Goal: Complete application form

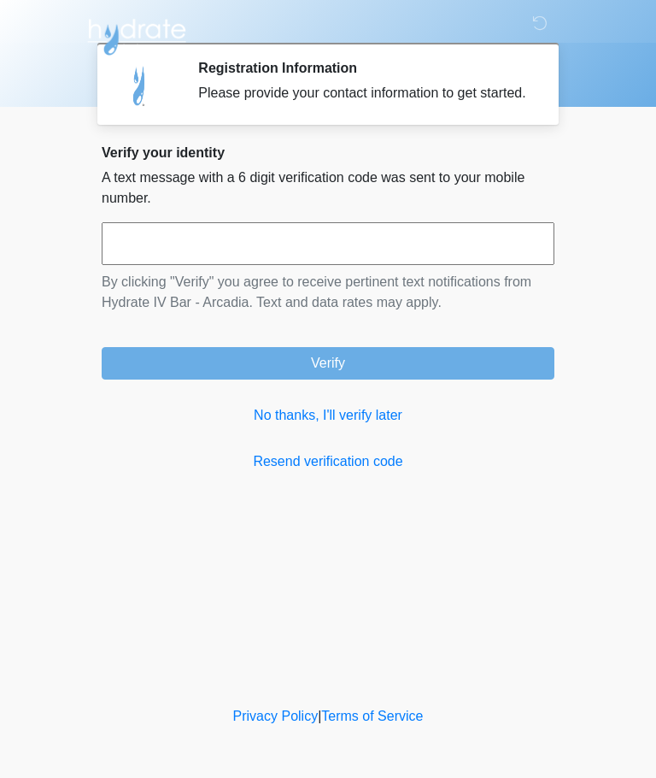
click at [362, 426] on link "No thanks, I'll verify later" at bounding box center [328, 415] width 453 height 21
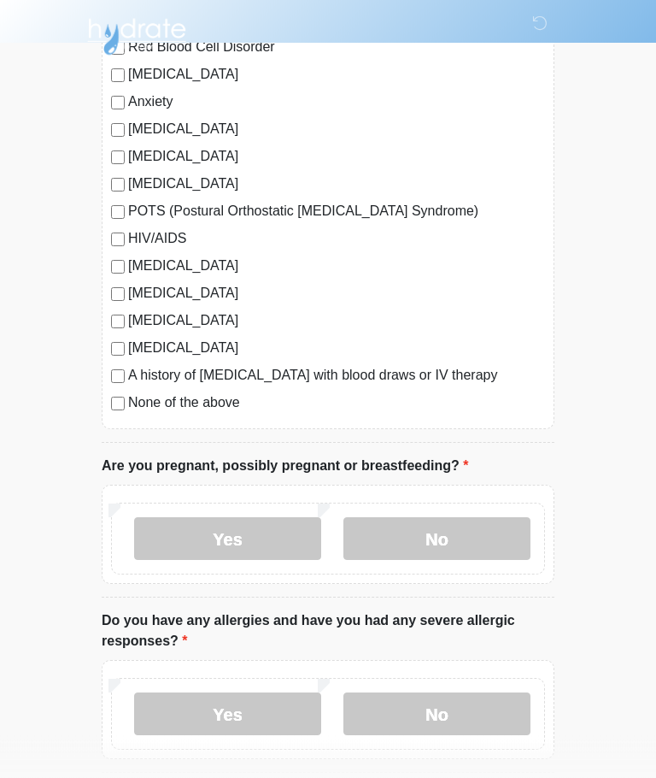
scroll to position [321, 0]
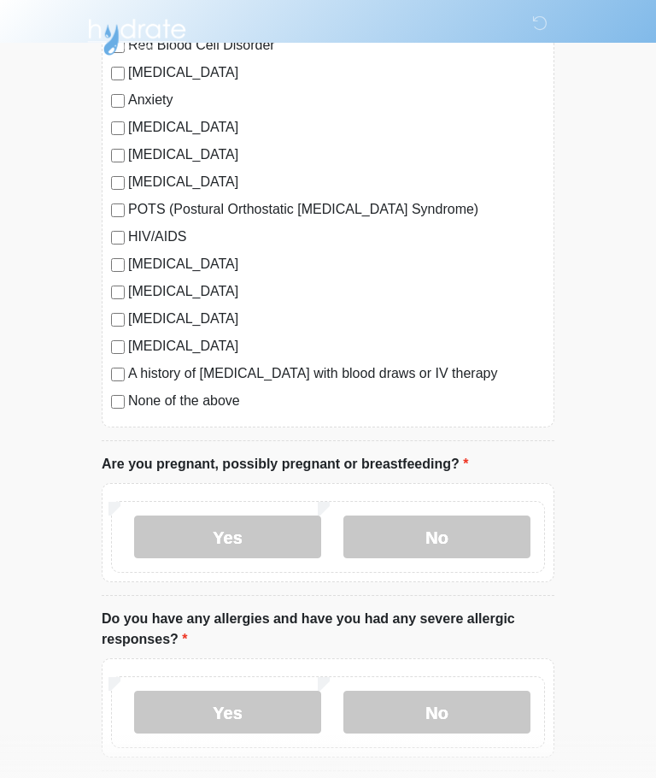
click at [481, 550] on label "No" at bounding box center [437, 536] width 187 height 43
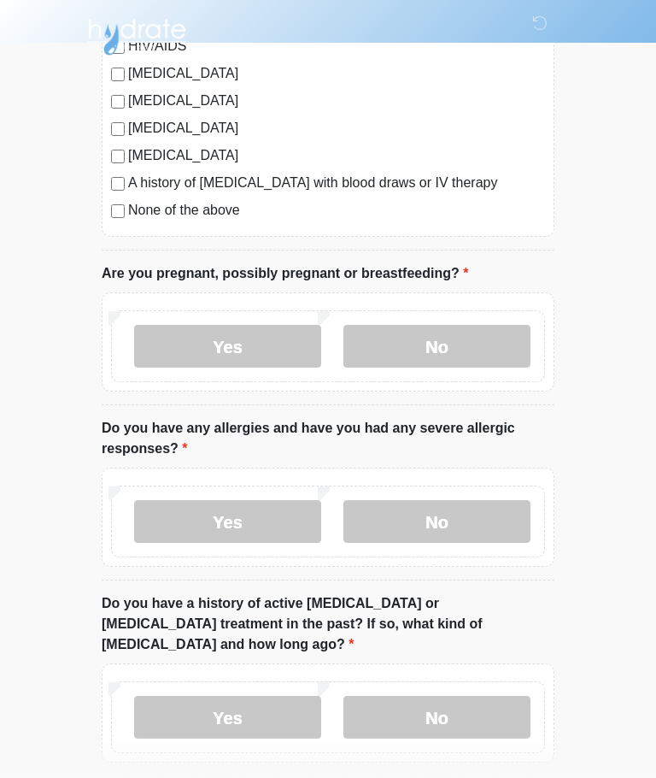
scroll to position [638, 0]
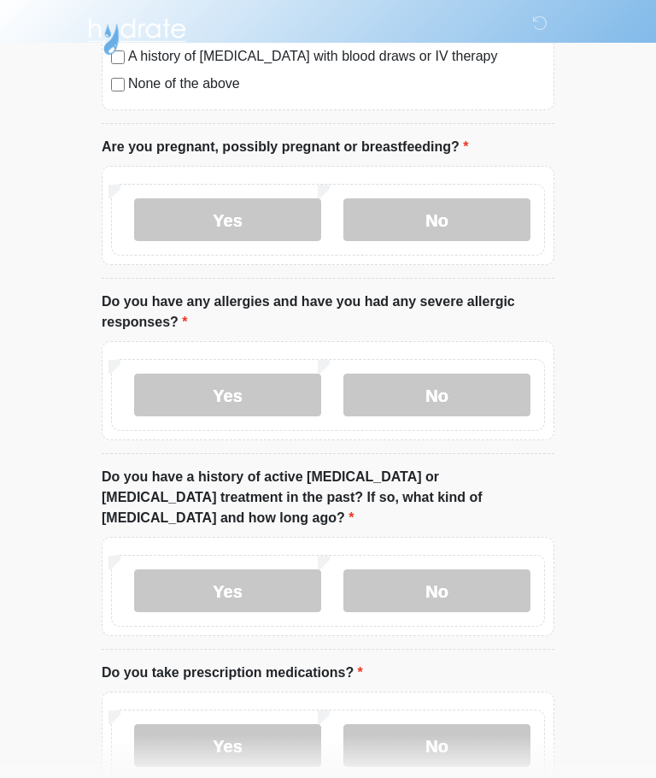
click at [484, 391] on label "No" at bounding box center [437, 395] width 187 height 43
click at [468, 576] on label "No" at bounding box center [437, 590] width 187 height 43
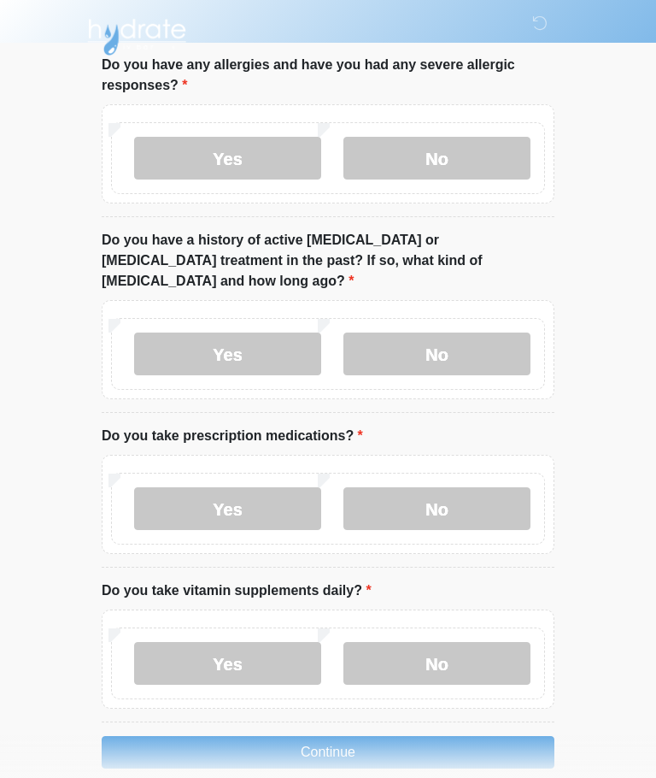
scroll to position [876, 0]
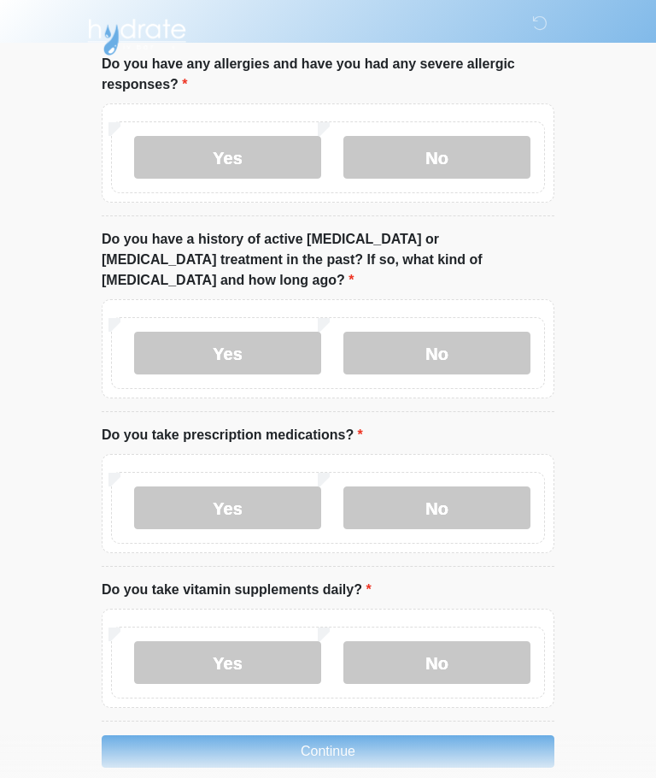
click at [182, 486] on label "Yes" at bounding box center [227, 507] width 187 height 43
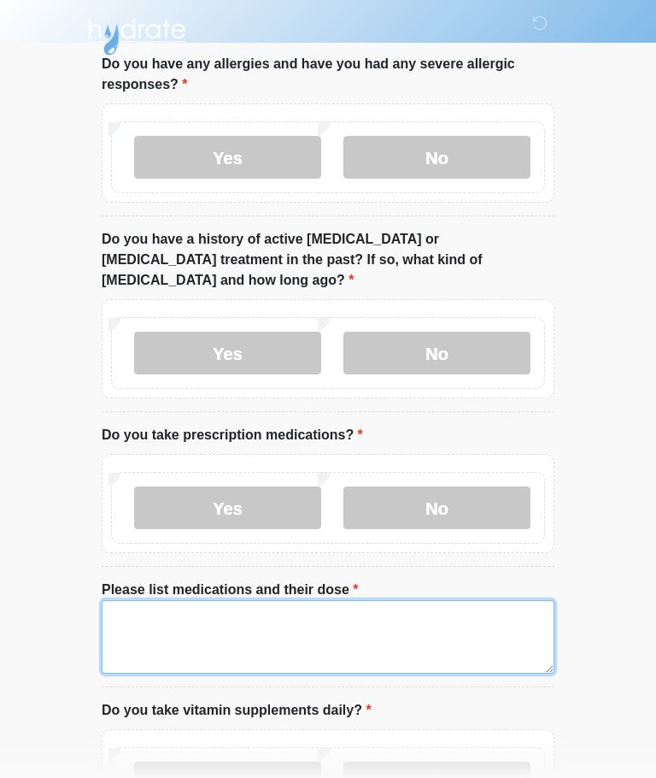
click at [448, 600] on textarea "Please list medications and their dose" at bounding box center [328, 637] width 453 height 74
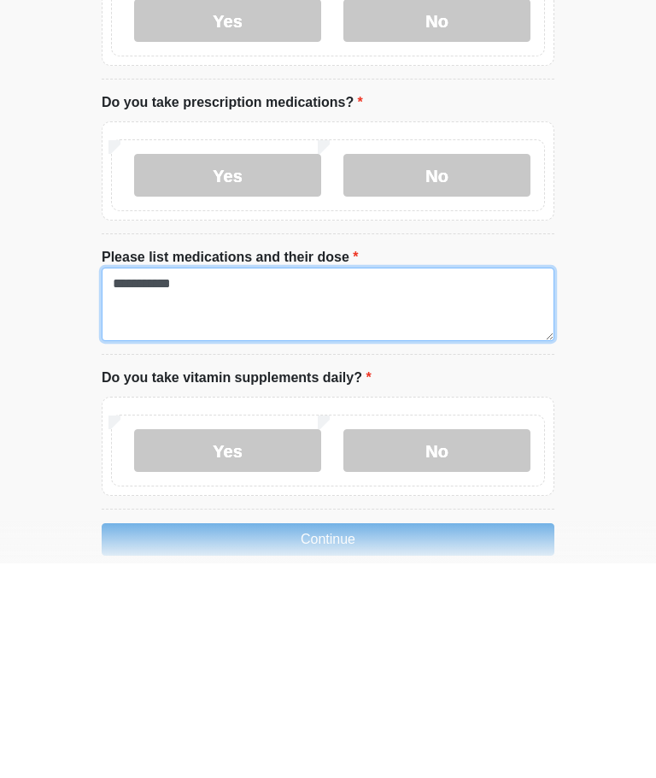
type textarea "**********"
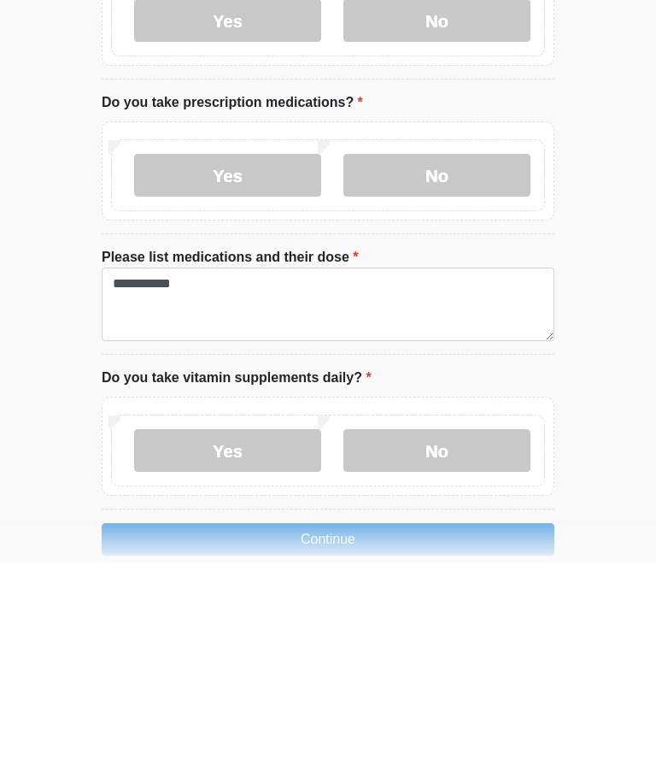
click at [179, 644] on label "Yes" at bounding box center [227, 665] width 187 height 43
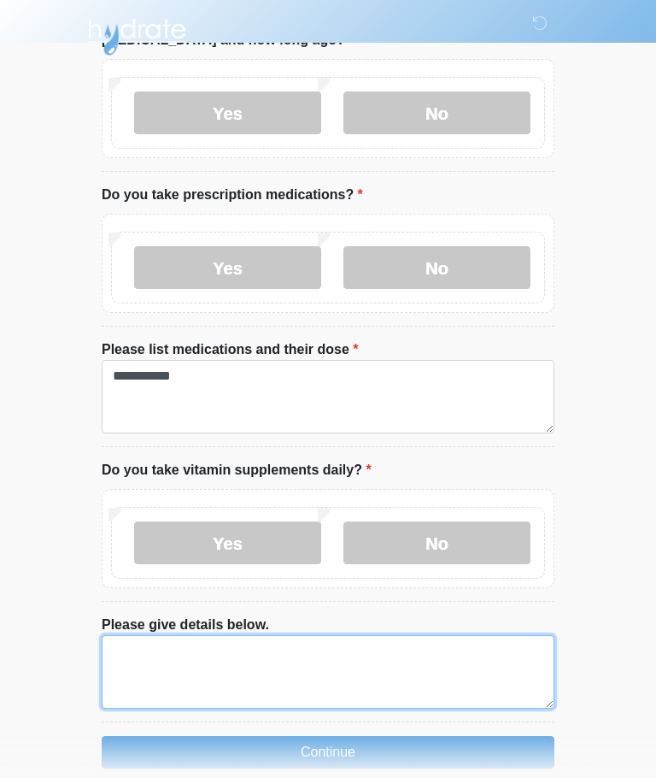
click at [433, 639] on textarea "Please give details below." at bounding box center [328, 672] width 453 height 74
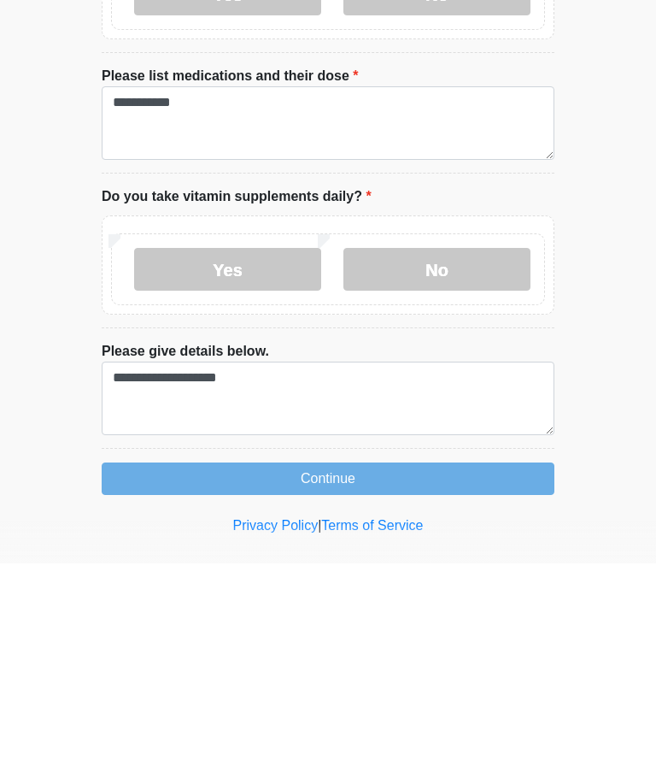
scroll to position [1116, 0]
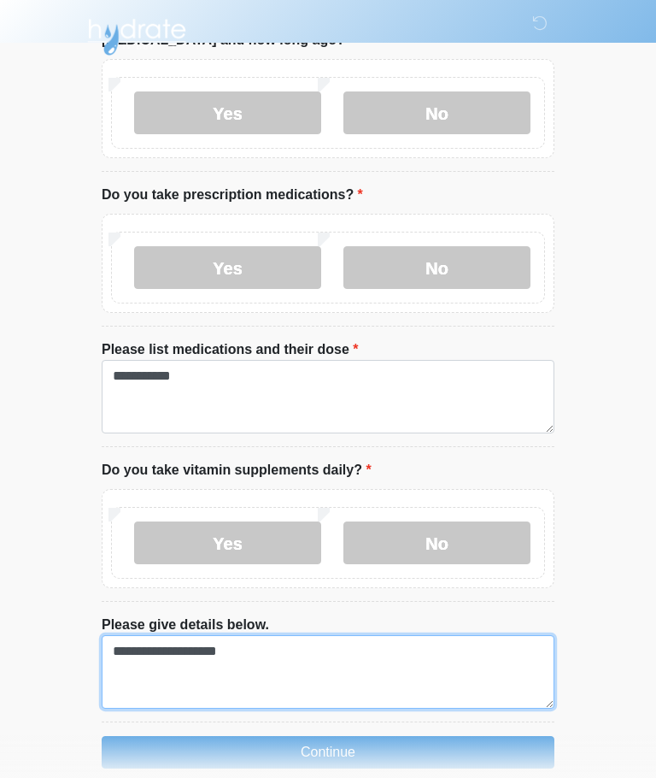
type textarea "**********"
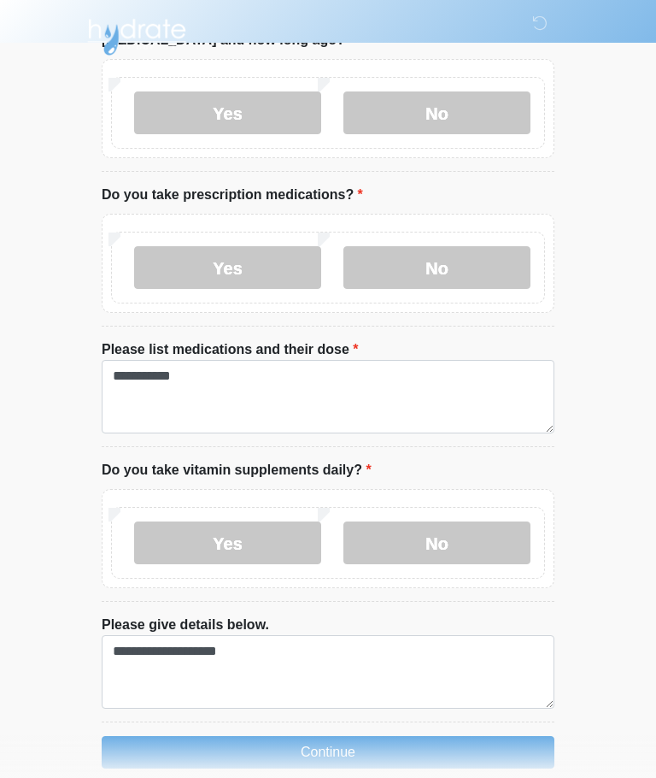
click at [469, 736] on button "Continue" at bounding box center [328, 752] width 453 height 32
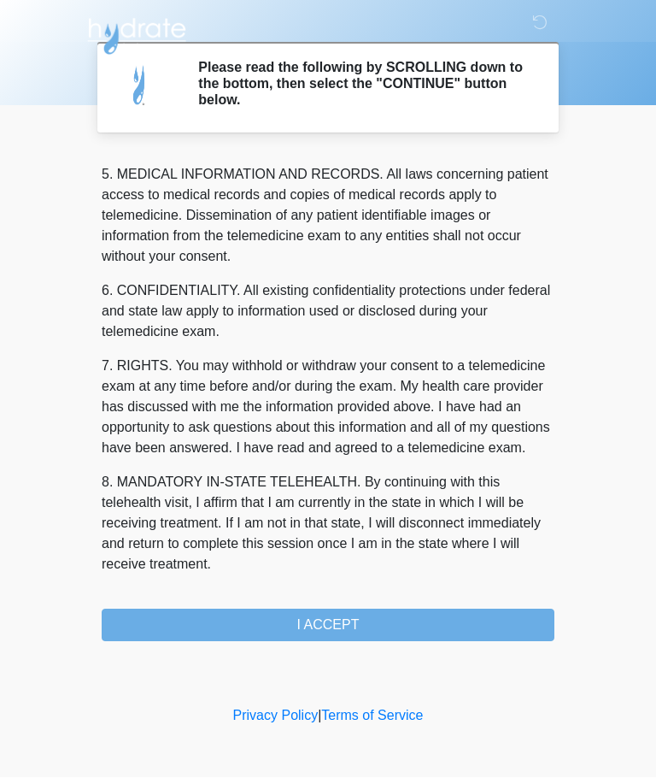
scroll to position [556, 0]
click at [442, 621] on button "I ACCEPT" at bounding box center [328, 625] width 453 height 32
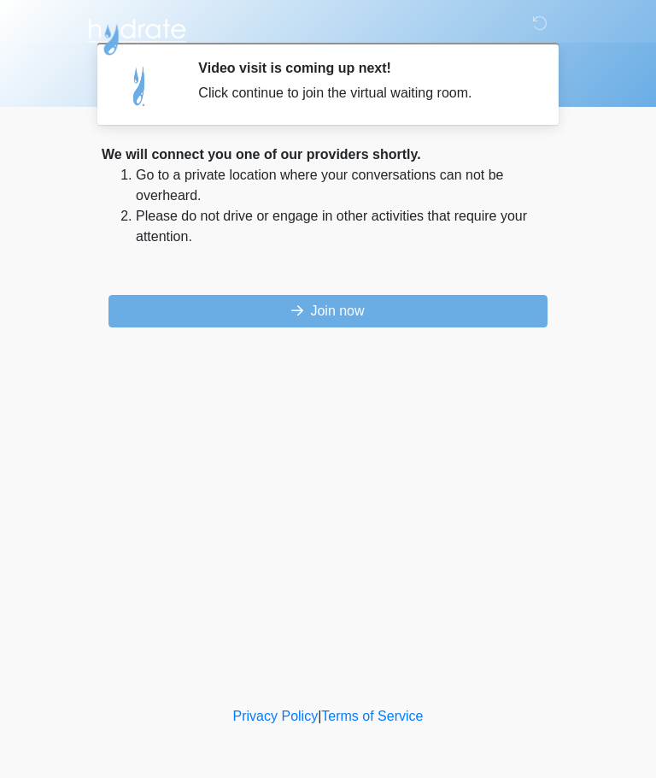
click at [208, 314] on button "Join now" at bounding box center [328, 311] width 439 height 32
